Goal: Task Accomplishment & Management: Use online tool/utility

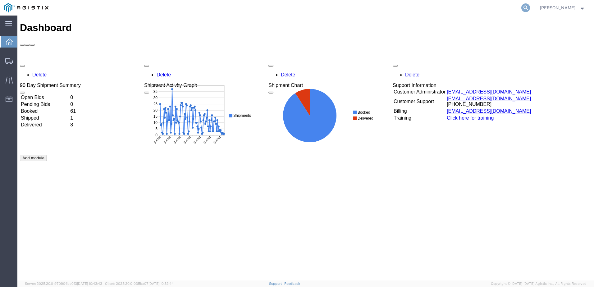
click at [530, 8] on icon at bounding box center [526, 7] width 9 height 9
click at [403, 5] on input "search" at bounding box center [427, 7] width 189 height 15
paste input "57010895"
type input "57010895"
click at [379, 8] on input "search" at bounding box center [427, 7] width 189 height 15
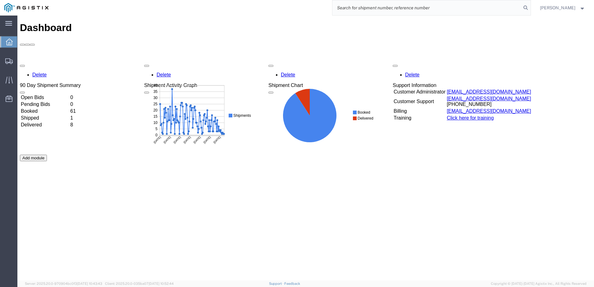
paste input "57010895"
type input "57010895"
click at [530, 7] on icon at bounding box center [526, 7] width 9 height 9
click at [374, 7] on input "search" at bounding box center [427, 7] width 189 height 15
paste input "57010895"
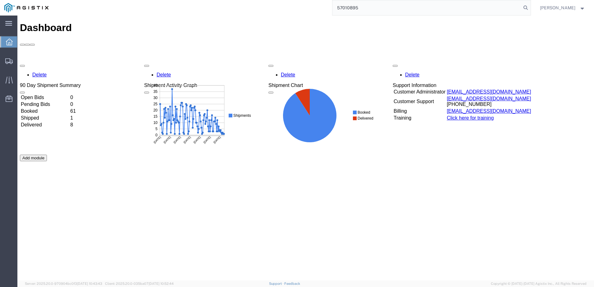
type input "57010895"
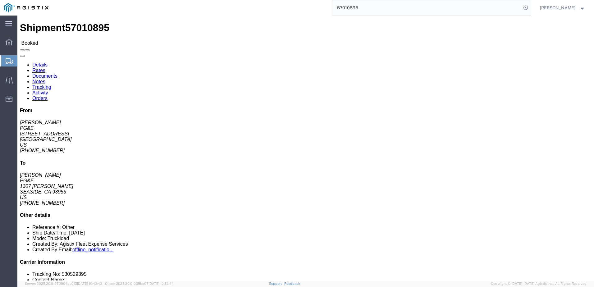
click span
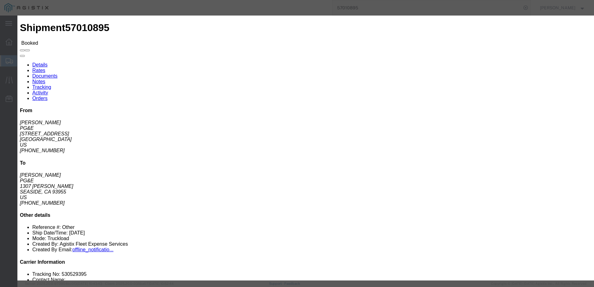
click input "text"
type input "ksmith@epplerinc.com"
click input "PGE Fleet Bill Of Lading"
checkbox input "true"
click button "Send"
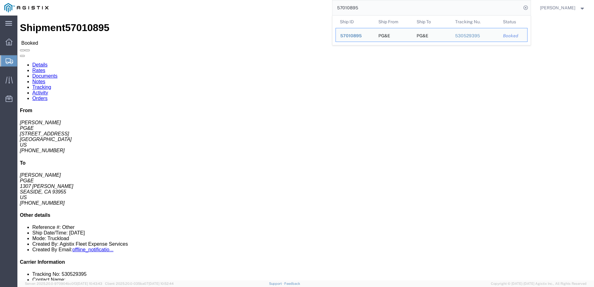
drag, startPoint x: 388, startPoint y: 9, endPoint x: 342, endPoint y: 7, distance: 46.4
click at [342, 7] on div "57010895 Ship ID Ship From Ship To Tracking Nu. Status Ship ID 57010895 Ship Fr…" at bounding box center [292, 8] width 478 height 16
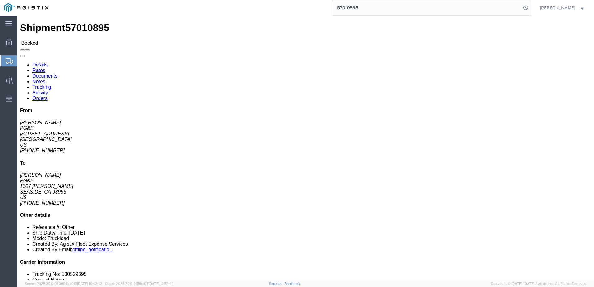
paste input "685023"
type input "56850235"
click span
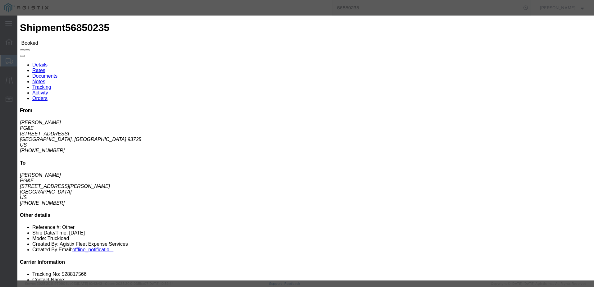
click input "text"
type input "asequeira@epplerinc.com"
click ul "PGE Fleet Bill Of Lading PGE Packing List Shipping Label"
click input "PGE Fleet Bill Of Lading"
checkbox input "true"
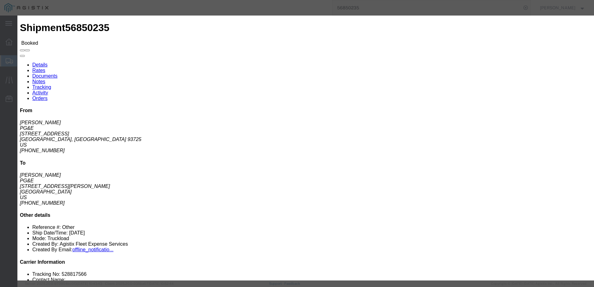
click button "Send"
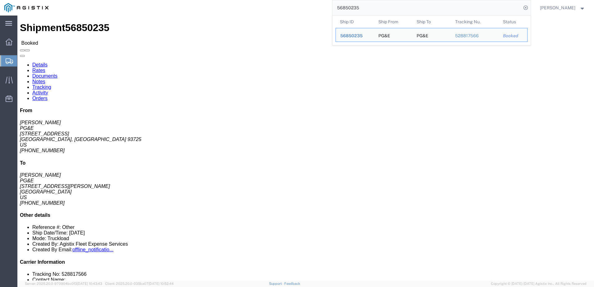
drag, startPoint x: 388, startPoint y: 7, endPoint x: 338, endPoint y: 5, distance: 49.1
click at [338, 4] on div "56850235 Ship ID Ship From Ship To Tracking Nu. Status Ship ID 56850235 Ship Fr…" at bounding box center [292, 8] width 478 height 16
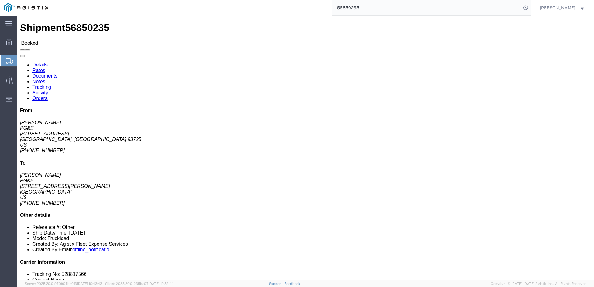
paste input "78084"
type input "56878084"
click span
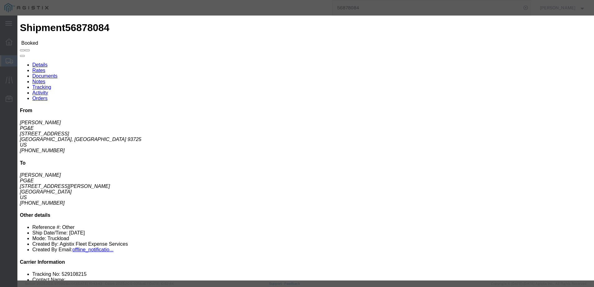
click input "text"
type input "jrb.325@live.com"
click input "PGE Fleet Bill Of Lading"
checkbox input "true"
click button "Send"
